Goal: Find specific page/section: Find specific page/section

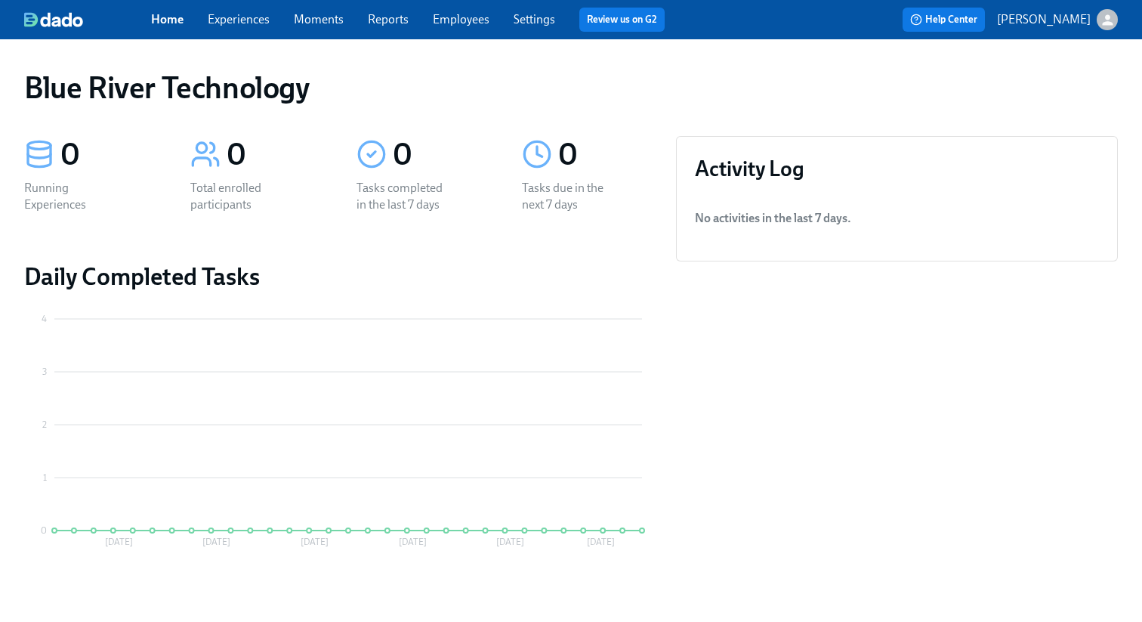
click at [406, 116] on div "Blue River Technology" at bounding box center [571, 87] width 1118 height 60
click at [351, 18] on div "Home Experiences Moments Reports Employees Settings Review us on G2" at bounding box center [414, 20] width 526 height 24
click at [301, 20] on link "Moments" at bounding box center [319, 19] width 50 height 14
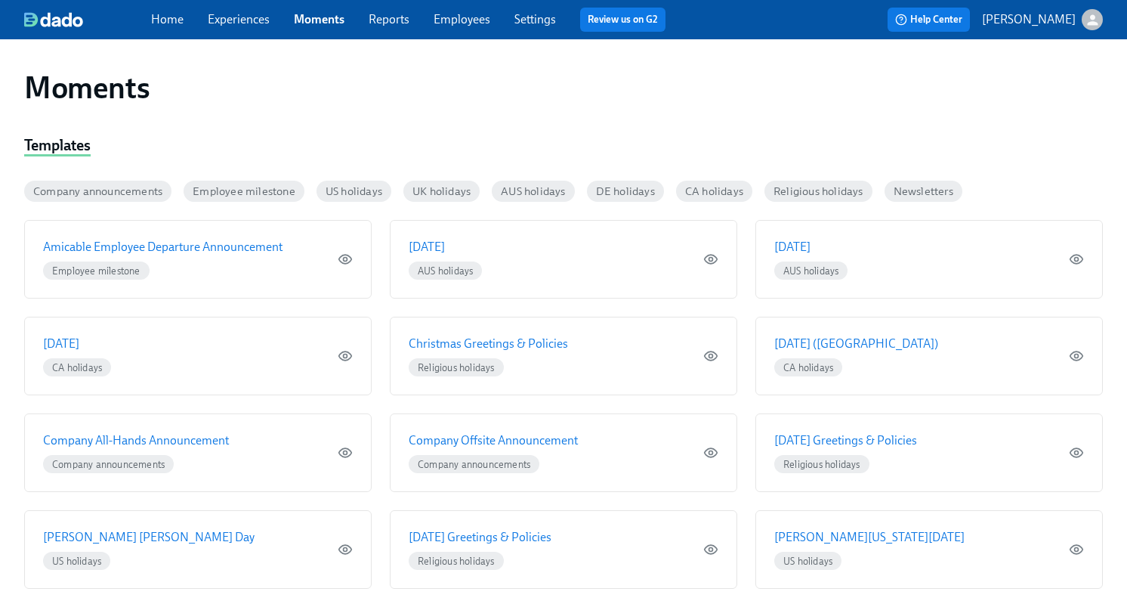
click at [217, 27] on span "Experiences" at bounding box center [239, 19] width 62 height 17
click at [217, 21] on link "Experiences" at bounding box center [239, 19] width 62 height 14
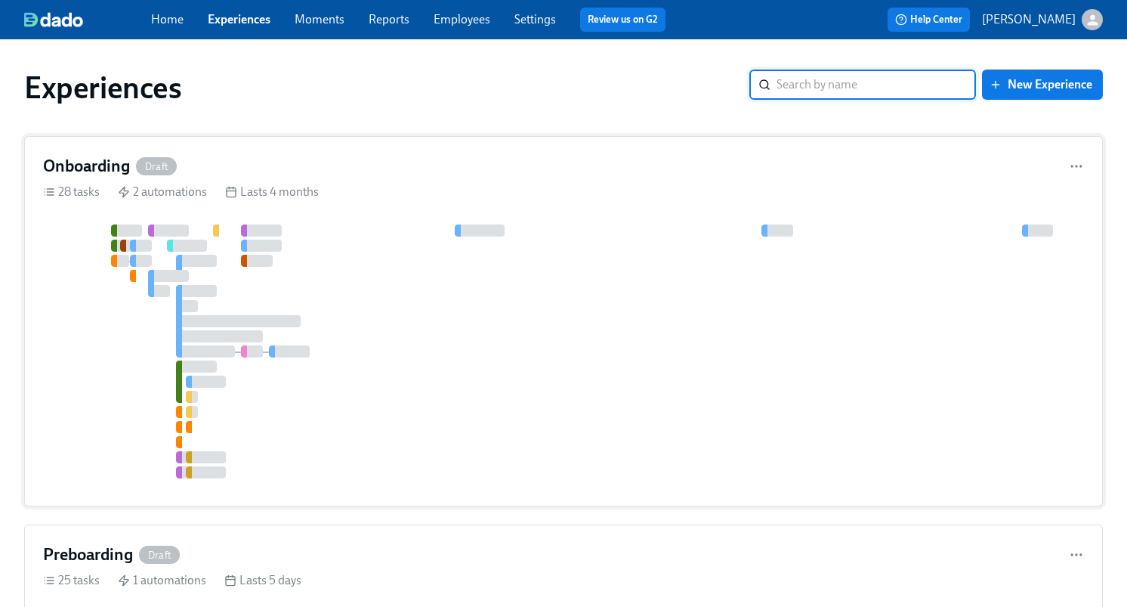
click at [343, 269] on div at bounding box center [563, 351] width 1041 height 254
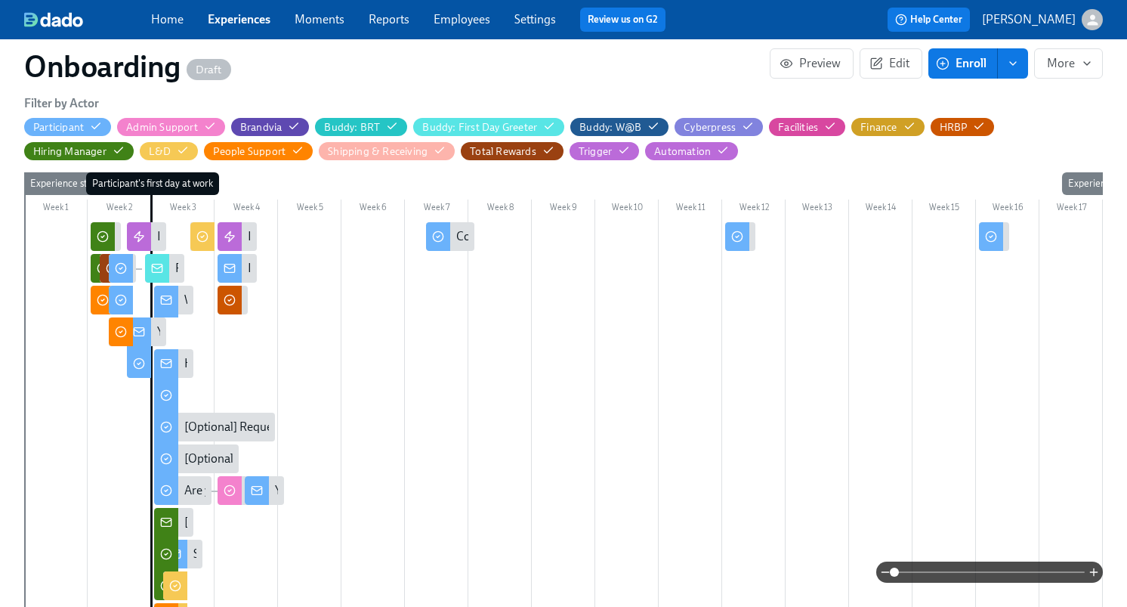
scroll to position [399, 0]
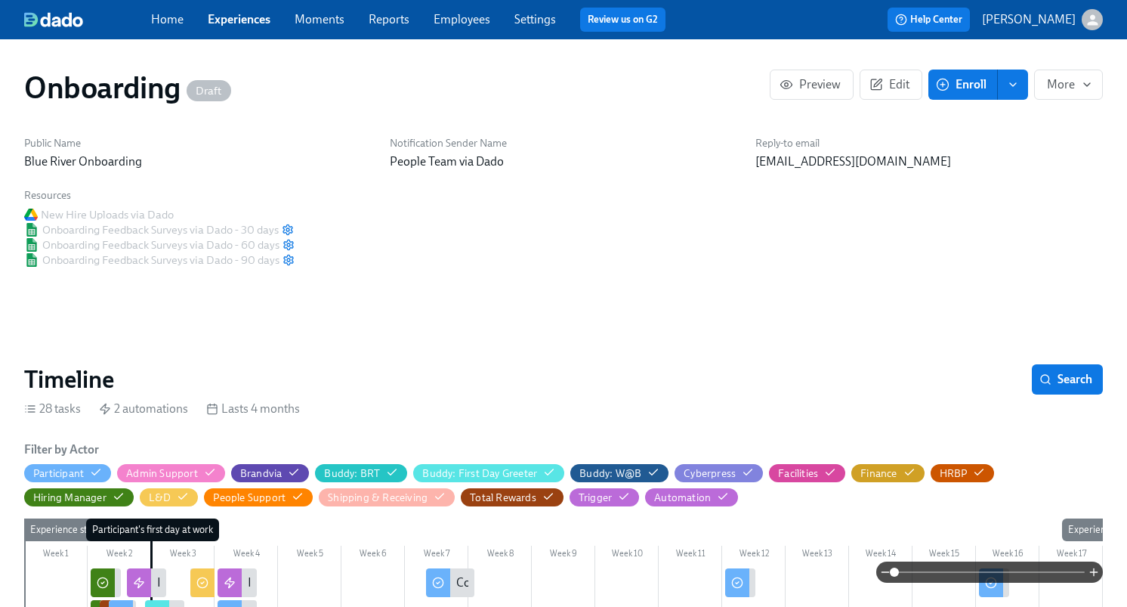
scroll to position [399, 0]
